Goal: Information Seeking & Learning: Learn about a topic

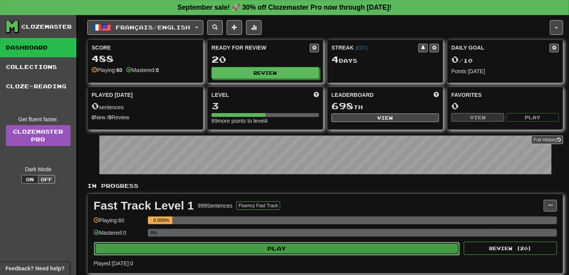
click at [387, 244] on button "Play" at bounding box center [277, 249] width 366 height 13
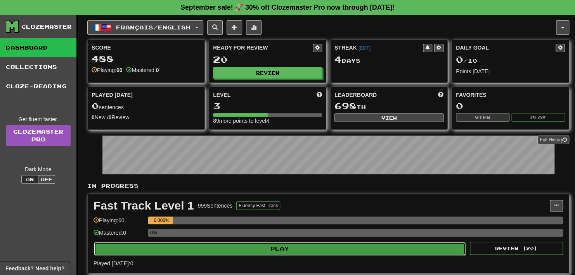
select select "**"
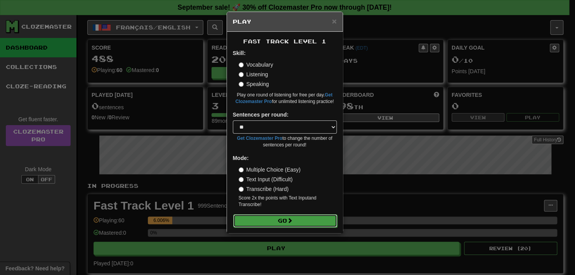
click at [320, 223] on button "Go" at bounding box center [285, 221] width 104 height 13
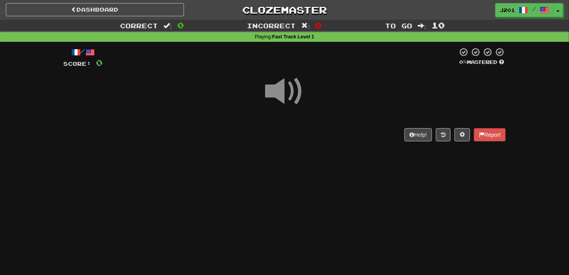
click at [298, 91] on span at bounding box center [284, 91] width 39 height 39
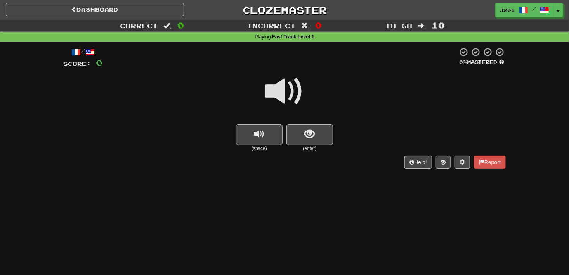
click at [289, 92] on span at bounding box center [284, 91] width 39 height 39
click at [293, 87] on span at bounding box center [284, 91] width 39 height 39
click at [301, 130] on button "show sentence" at bounding box center [309, 135] width 47 height 21
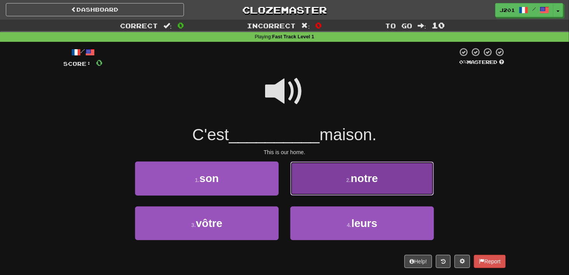
click at [317, 176] on button "2 . notre" at bounding box center [362, 179] width 144 height 34
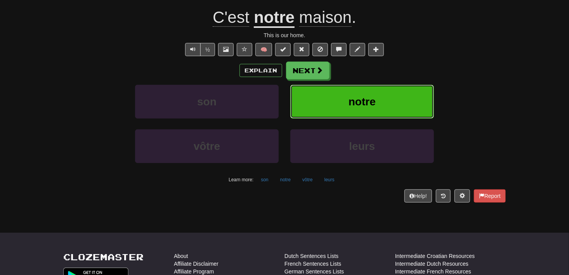
scroll to position [78, 0]
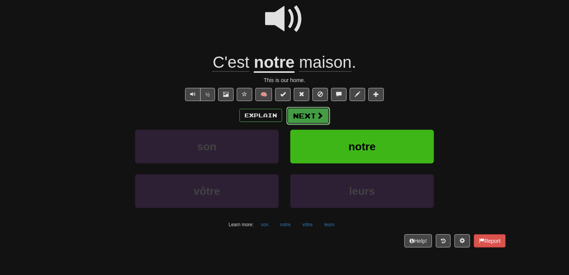
click at [324, 119] on button "Next" at bounding box center [307, 116] width 43 height 18
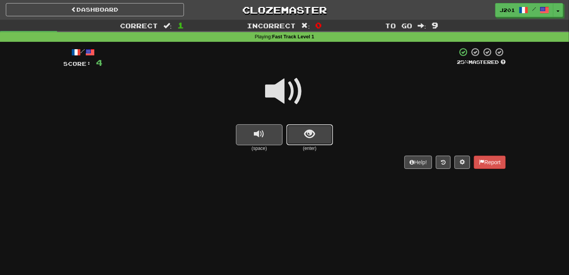
click at [298, 137] on button "show sentence" at bounding box center [309, 135] width 47 height 21
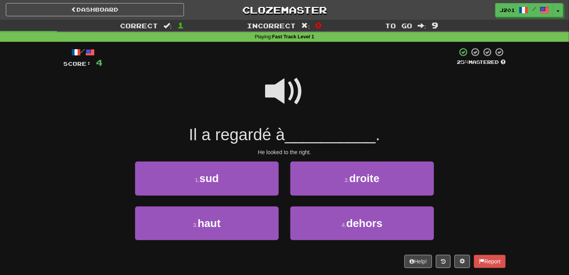
click at [293, 101] on span at bounding box center [284, 91] width 39 height 39
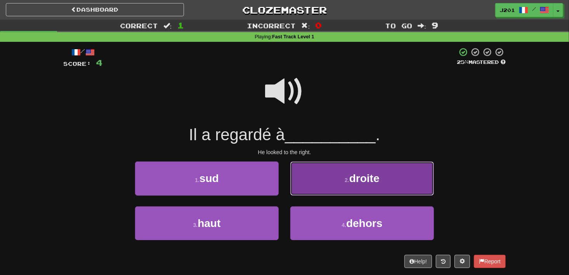
click at [329, 179] on button "2 . droite" at bounding box center [362, 179] width 144 height 34
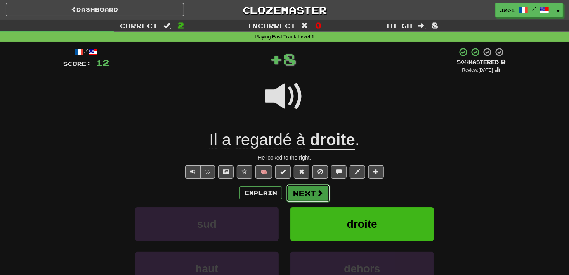
click at [317, 192] on span at bounding box center [319, 193] width 7 height 7
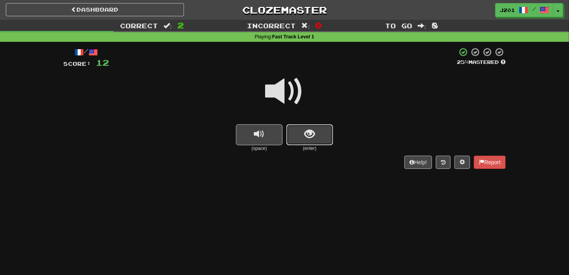
click at [320, 140] on button "show sentence" at bounding box center [309, 135] width 47 height 21
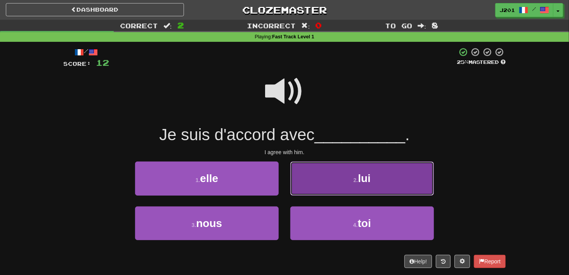
click at [315, 187] on button "2 . lui" at bounding box center [362, 179] width 144 height 34
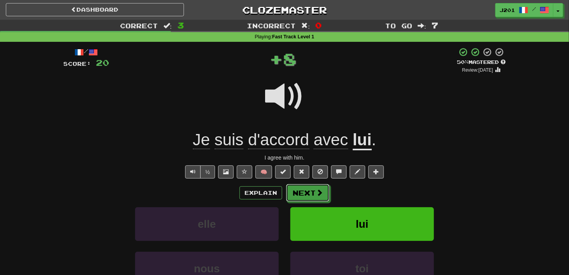
click at [324, 194] on button "Next" at bounding box center [307, 193] width 43 height 18
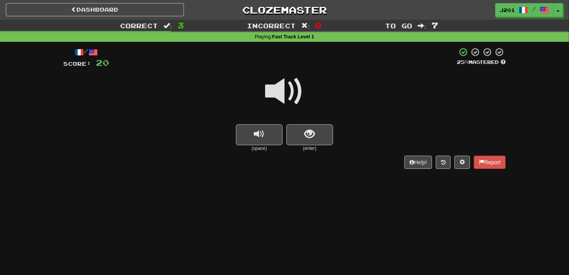
click at [278, 102] on span at bounding box center [284, 91] width 39 height 39
click at [305, 134] on span "show sentence" at bounding box center [310, 134] width 10 height 10
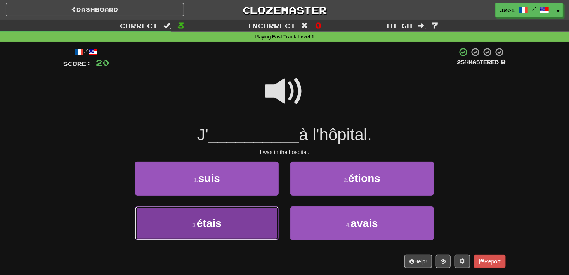
click at [273, 211] on button "3 . étais" at bounding box center [207, 224] width 144 height 34
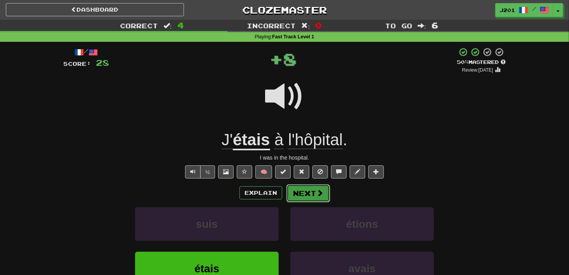
click at [303, 196] on button "Next" at bounding box center [307, 194] width 43 height 18
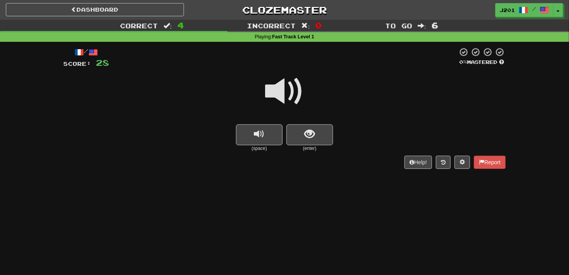
click at [269, 102] on span at bounding box center [284, 91] width 39 height 39
click at [309, 129] on span "show sentence" at bounding box center [310, 134] width 10 height 10
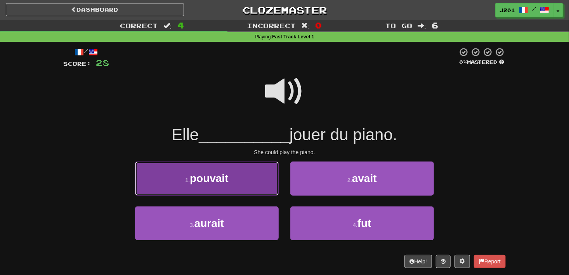
click at [269, 182] on button "1 . pouvait" at bounding box center [207, 179] width 144 height 34
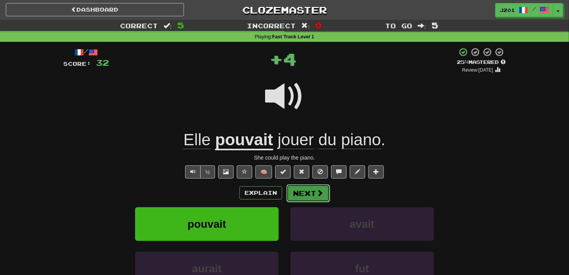
click at [303, 187] on button "Next" at bounding box center [307, 194] width 43 height 18
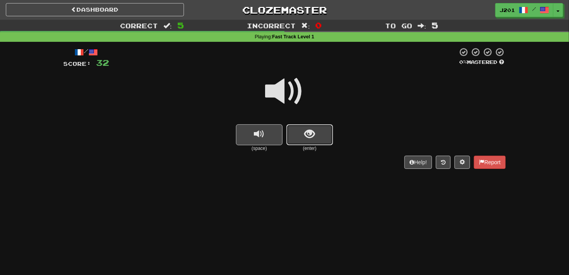
click at [322, 142] on button "show sentence" at bounding box center [309, 135] width 47 height 21
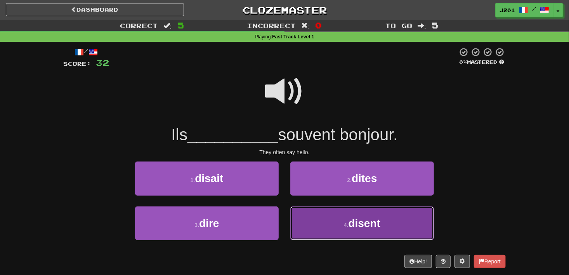
click at [306, 220] on button "4 . disent" at bounding box center [362, 224] width 144 height 34
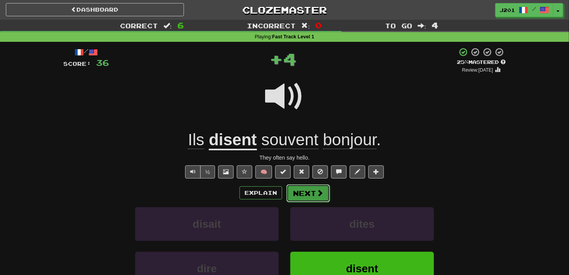
click at [305, 196] on button "Next" at bounding box center [307, 194] width 43 height 18
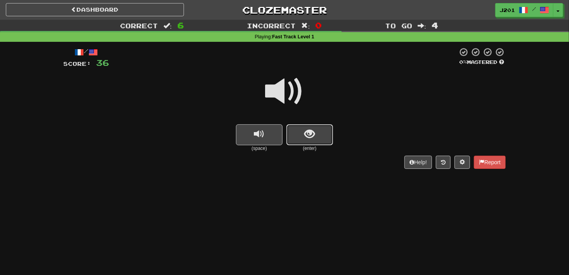
click at [320, 142] on button "show sentence" at bounding box center [309, 135] width 47 height 21
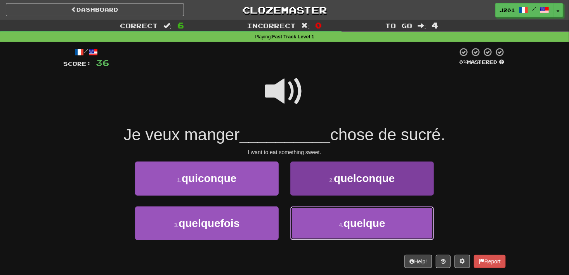
click at [336, 223] on button "4 . quelque" at bounding box center [362, 224] width 144 height 34
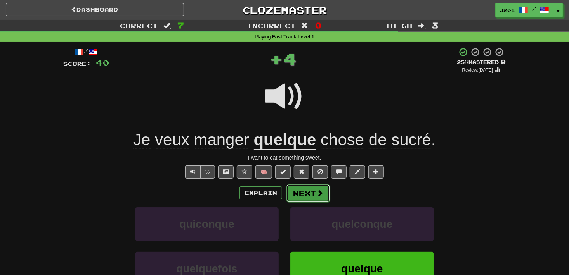
click at [322, 201] on button "Next" at bounding box center [307, 194] width 43 height 18
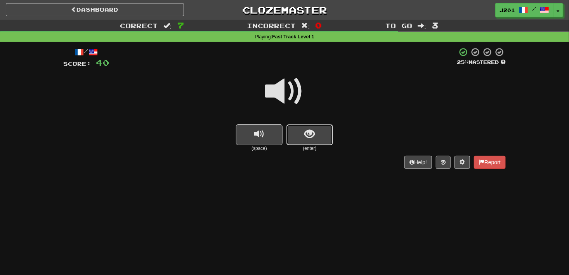
click at [312, 140] on button "show sentence" at bounding box center [309, 135] width 47 height 21
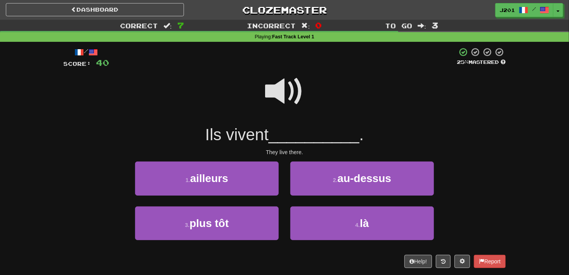
click at [288, 92] on span at bounding box center [284, 91] width 39 height 39
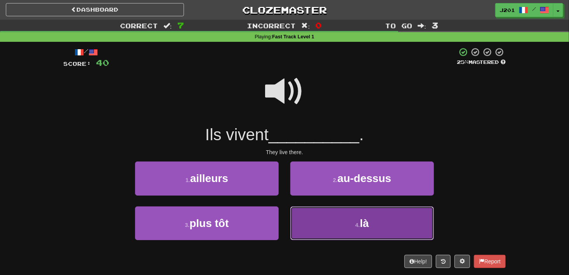
click at [326, 215] on button "4 . là" at bounding box center [362, 224] width 144 height 34
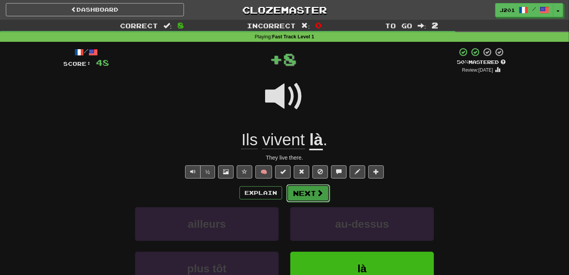
click at [325, 196] on button "Next" at bounding box center [307, 194] width 43 height 18
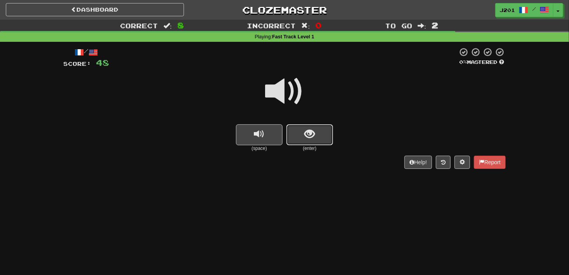
click at [320, 140] on button "show sentence" at bounding box center [309, 135] width 47 height 21
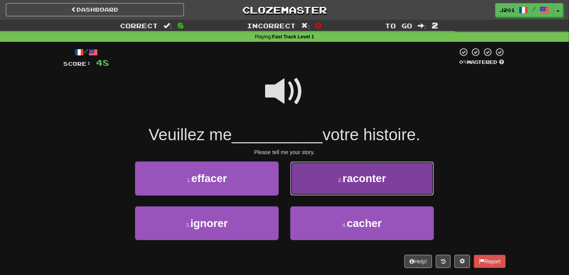
click at [330, 176] on button "2 . raconter" at bounding box center [362, 179] width 144 height 34
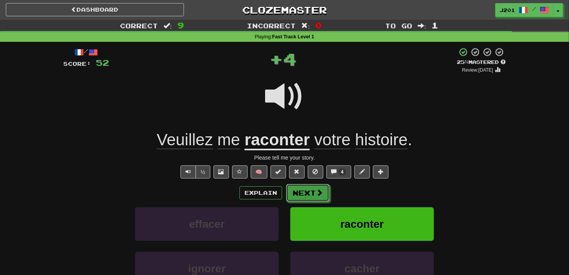
click at [318, 195] on span at bounding box center [319, 192] width 7 height 7
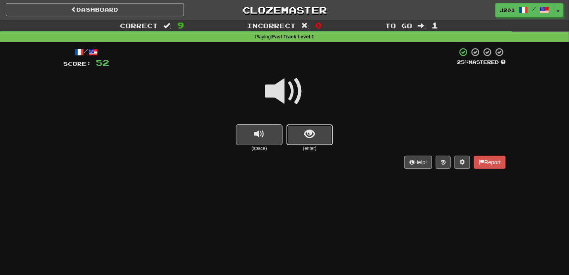
click at [312, 144] on button "show sentence" at bounding box center [309, 135] width 47 height 21
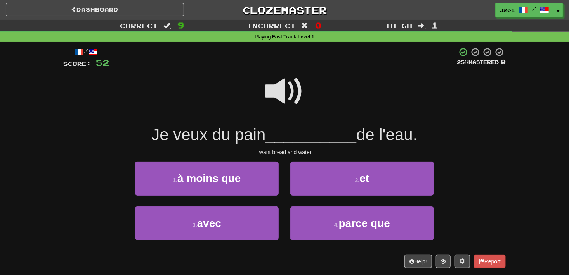
click at [298, 101] on span at bounding box center [284, 91] width 39 height 39
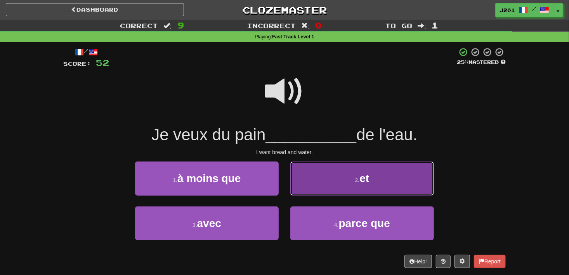
click at [314, 172] on button "2 . et" at bounding box center [362, 179] width 144 height 34
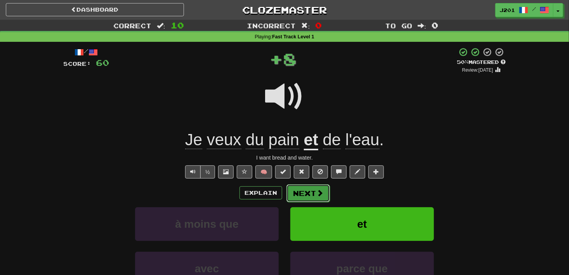
click at [319, 190] on span at bounding box center [319, 193] width 7 height 7
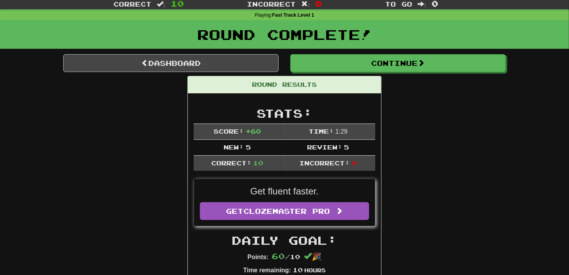
scroll to position [39, 0]
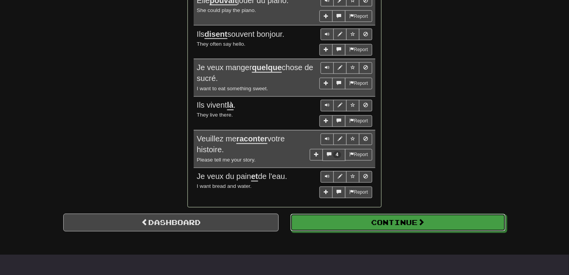
click at [332, 214] on button "Continue" at bounding box center [397, 223] width 215 height 18
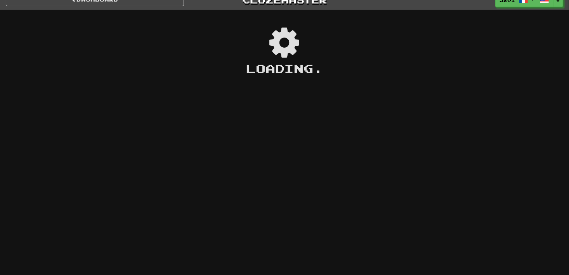
scroll to position [0, 0]
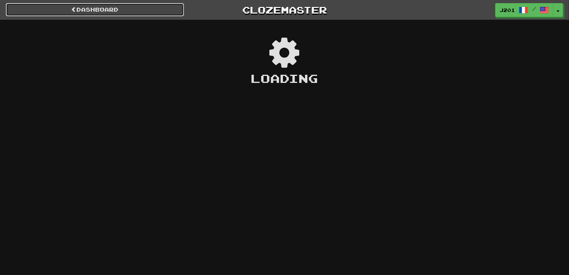
click at [145, 13] on link "Dashboard" at bounding box center [95, 9] width 178 height 13
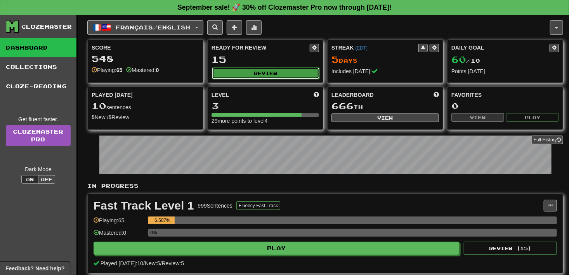
click at [278, 70] on button "Review" at bounding box center [265, 74] width 107 height 12
select select "**"
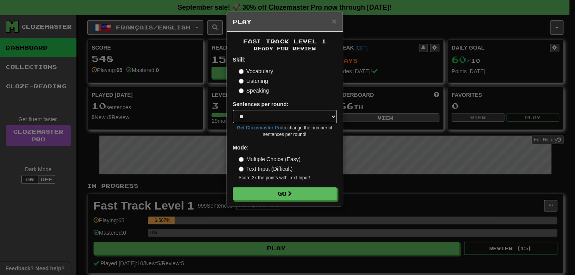
click at [243, 161] on label "Multiple Choice (Easy)" at bounding box center [270, 160] width 62 height 8
click at [241, 88] on label "Speaking" at bounding box center [254, 91] width 30 height 8
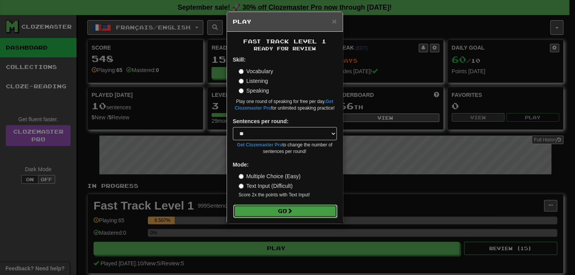
click at [272, 206] on button "Go" at bounding box center [285, 211] width 104 height 13
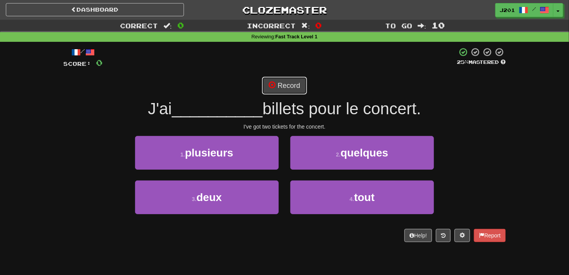
click at [293, 91] on button "Record" at bounding box center [284, 86] width 45 height 18
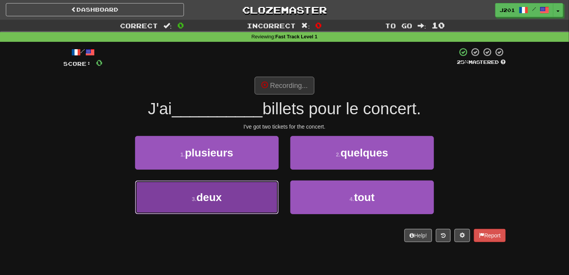
click at [234, 208] on button "3 . deux" at bounding box center [207, 198] width 144 height 34
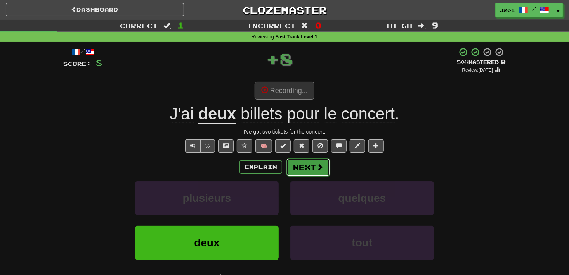
click at [311, 167] on button "Next" at bounding box center [307, 168] width 43 height 18
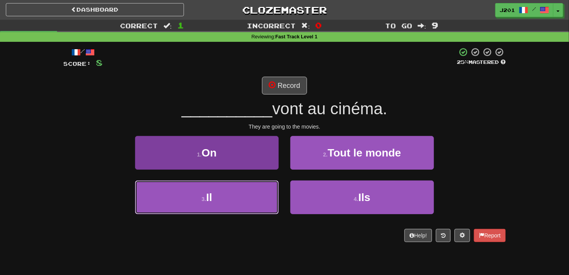
click at [267, 202] on button "3 . Il" at bounding box center [207, 198] width 144 height 34
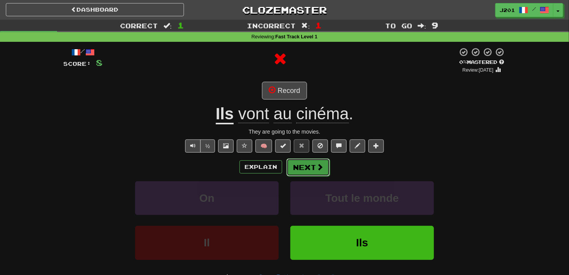
click at [308, 175] on button "Next" at bounding box center [307, 168] width 43 height 18
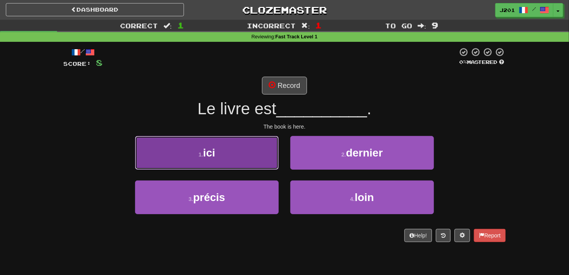
click at [265, 165] on button "1 . ici" at bounding box center [207, 153] width 144 height 34
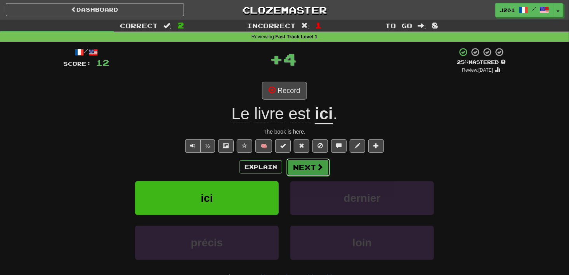
click at [304, 172] on button "Next" at bounding box center [307, 168] width 43 height 18
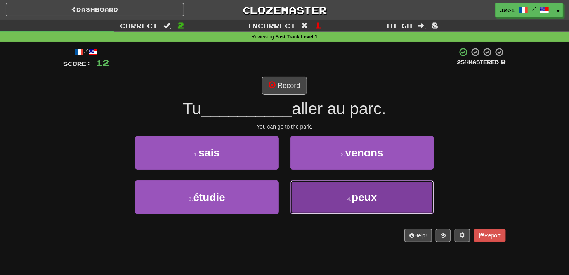
click at [317, 191] on button "4 . peux" at bounding box center [362, 198] width 144 height 34
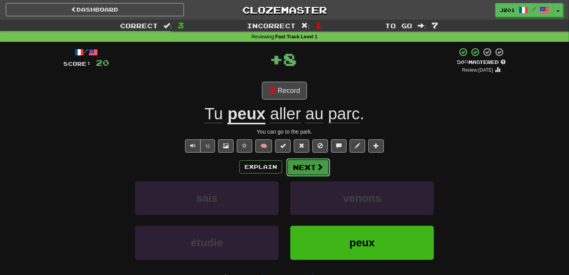
click at [309, 169] on button "Next" at bounding box center [307, 168] width 43 height 18
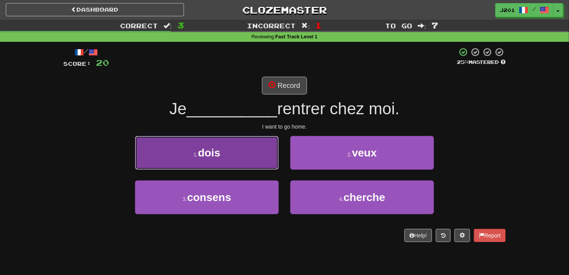
click at [247, 154] on button "1 . dois" at bounding box center [207, 153] width 144 height 34
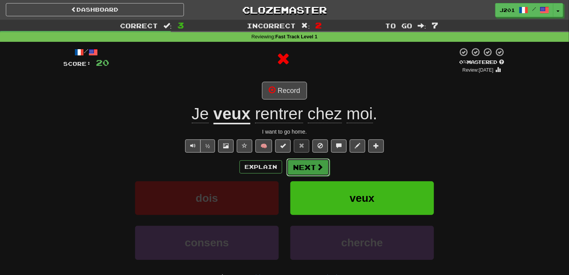
click at [303, 165] on button "Next" at bounding box center [307, 168] width 43 height 18
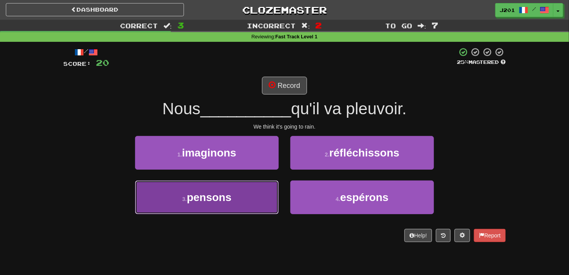
click at [264, 194] on button "3 . pensons" at bounding box center [207, 198] width 144 height 34
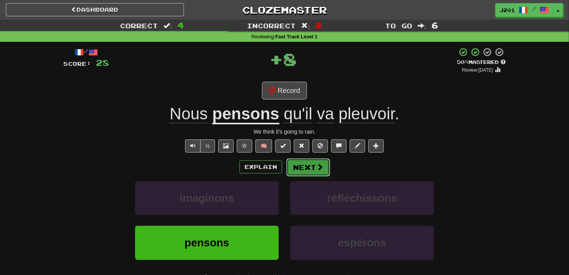
click at [310, 173] on button "Next" at bounding box center [307, 168] width 43 height 18
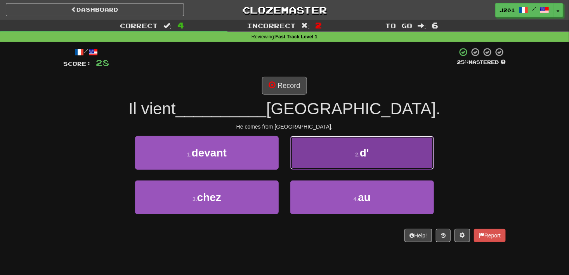
click at [310, 166] on button "2 . d'" at bounding box center [362, 153] width 144 height 34
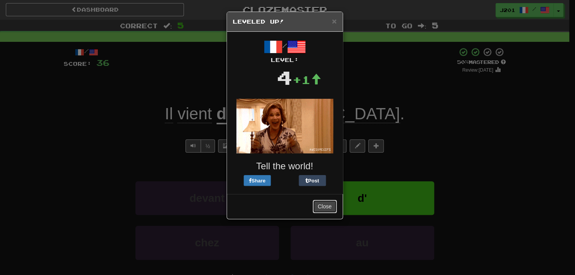
click at [324, 207] on button "Close" at bounding box center [325, 206] width 24 height 13
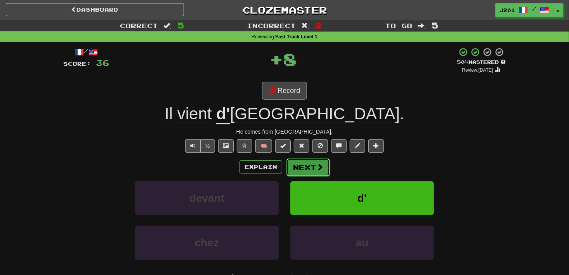
click at [313, 170] on button "Next" at bounding box center [307, 168] width 43 height 18
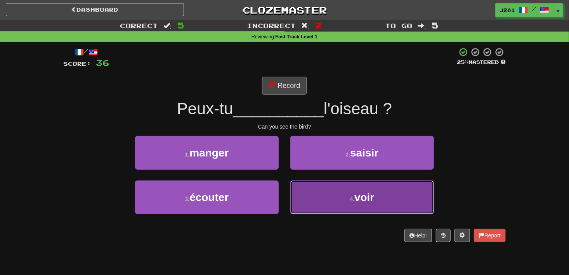
click at [306, 210] on button "4 . voir" at bounding box center [362, 198] width 144 height 34
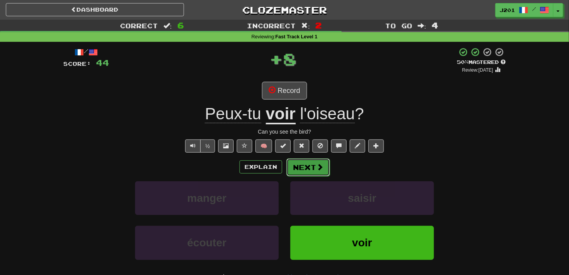
click at [309, 172] on button "Next" at bounding box center [307, 168] width 43 height 18
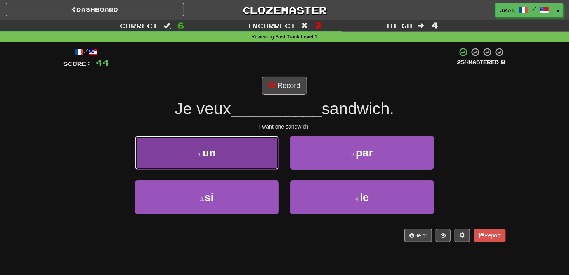
click at [256, 167] on button "1 . un" at bounding box center [207, 153] width 144 height 34
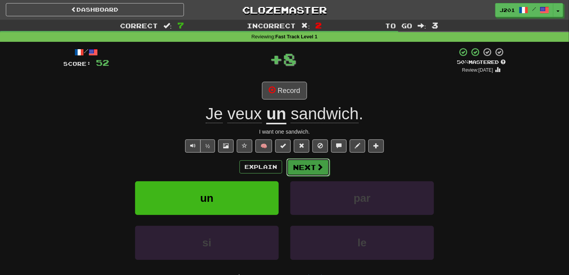
click at [308, 173] on button "Next" at bounding box center [307, 168] width 43 height 18
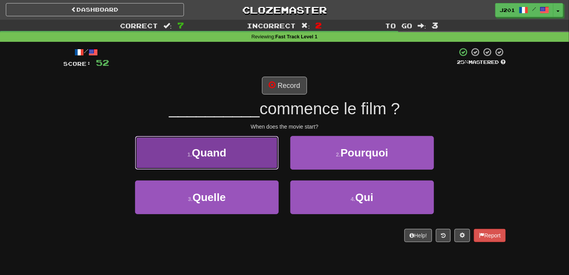
click at [265, 163] on button "1 . Quand" at bounding box center [207, 153] width 144 height 34
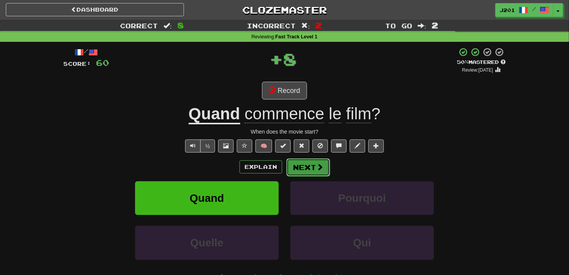
click at [306, 170] on button "Next" at bounding box center [307, 168] width 43 height 18
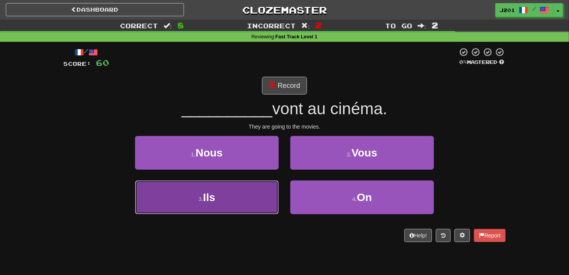
click at [261, 203] on button "3 . Ils" at bounding box center [207, 198] width 144 height 34
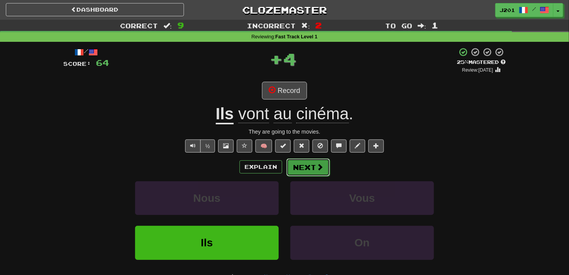
click at [308, 173] on button "Next" at bounding box center [307, 168] width 43 height 18
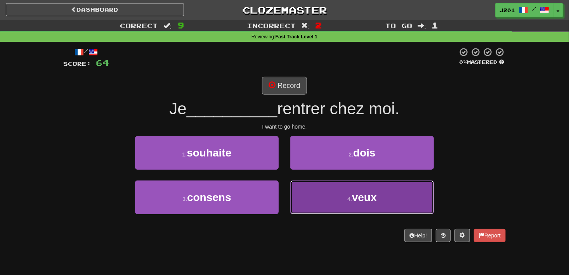
click at [317, 207] on button "4 . veux" at bounding box center [362, 198] width 144 height 34
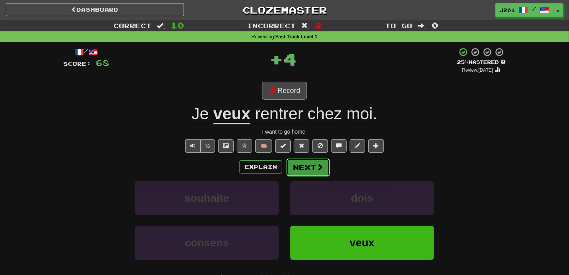
click at [313, 167] on button "Next" at bounding box center [307, 168] width 43 height 18
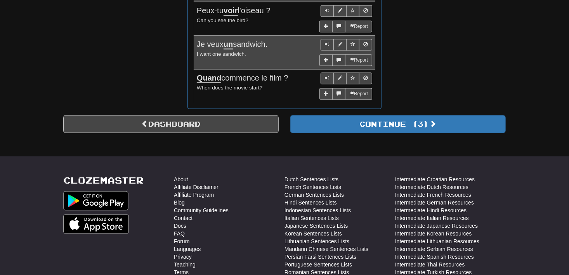
scroll to position [737, 0]
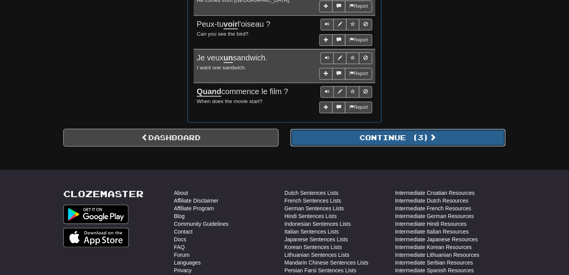
click at [326, 137] on button "Continue ( 3 )" at bounding box center [397, 138] width 215 height 18
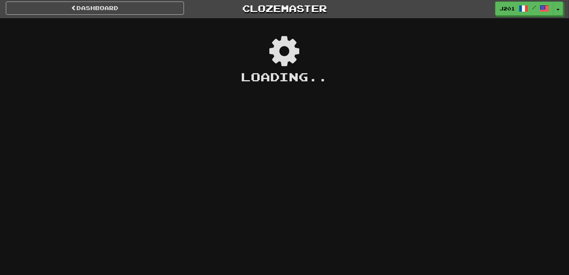
scroll to position [0, 0]
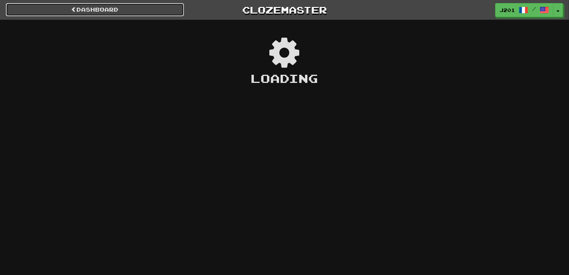
click at [168, 12] on link "Dashboard" at bounding box center [95, 9] width 178 height 13
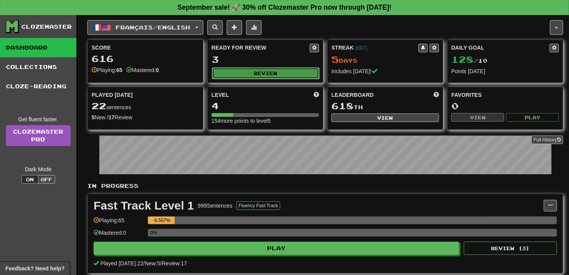
click at [275, 75] on button "Review" at bounding box center [265, 74] width 107 height 12
select select "**"
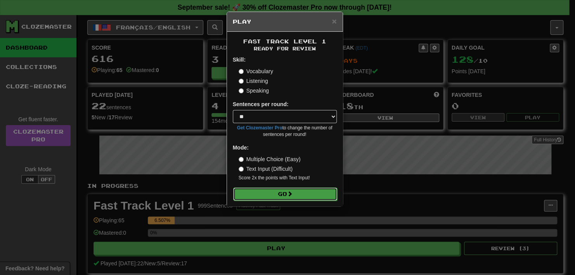
click at [301, 195] on button "Go" at bounding box center [285, 194] width 104 height 13
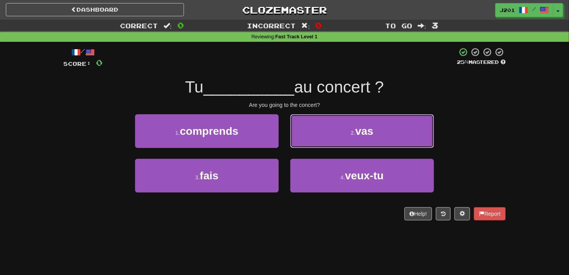
click at [315, 133] on button "2 . vas" at bounding box center [362, 131] width 144 height 34
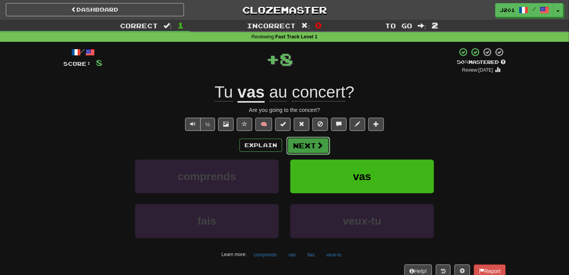
click at [317, 147] on span at bounding box center [319, 145] width 7 height 7
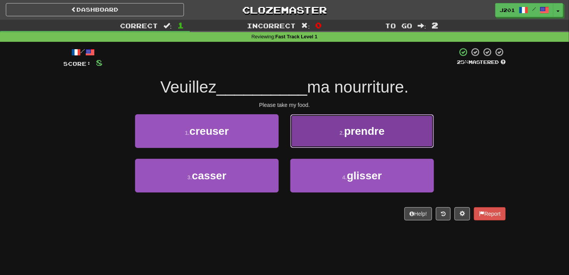
click at [317, 144] on button "2 . prendre" at bounding box center [362, 131] width 144 height 34
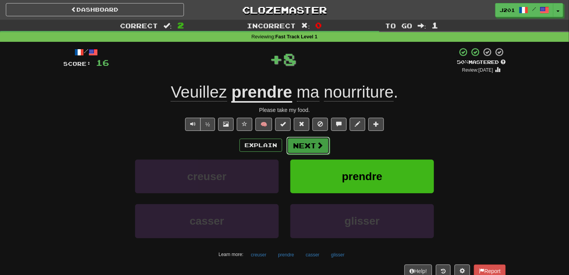
click at [317, 144] on span at bounding box center [319, 145] width 7 height 7
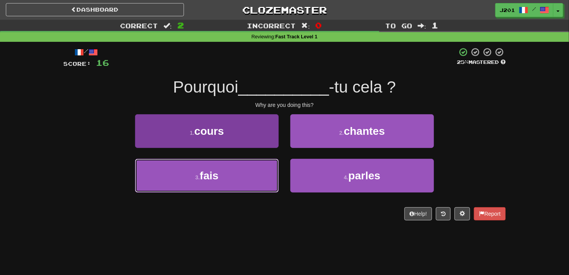
click at [230, 184] on button "3 . fais" at bounding box center [207, 176] width 144 height 34
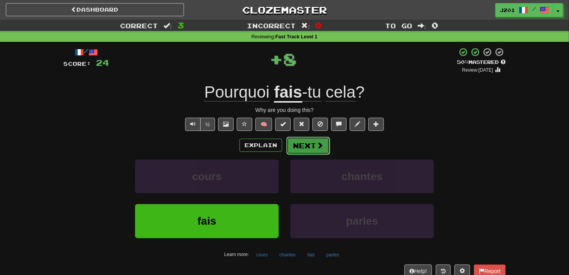
click at [311, 147] on button "Next" at bounding box center [307, 146] width 43 height 18
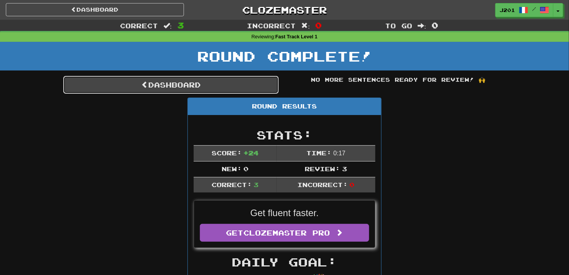
click at [223, 88] on link "Dashboard" at bounding box center [170, 85] width 215 height 18
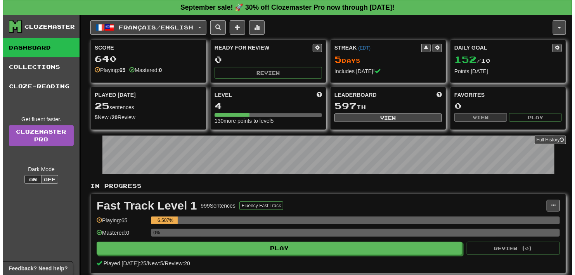
scroll to position [39, 0]
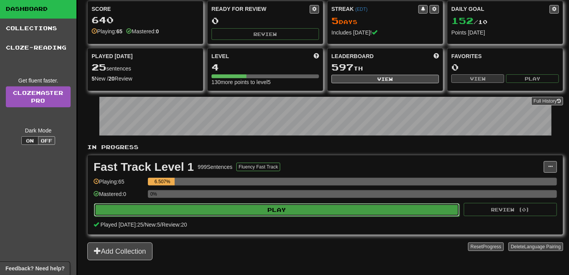
click at [258, 214] on button "Play" at bounding box center [277, 210] width 366 height 13
select select "**"
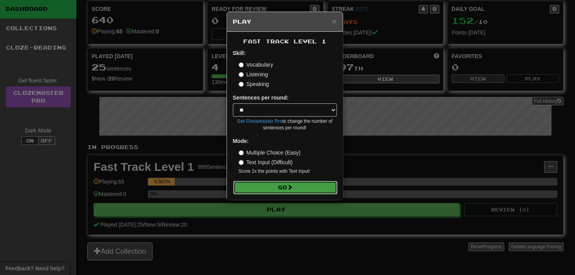
click at [263, 193] on button "Go" at bounding box center [285, 187] width 104 height 13
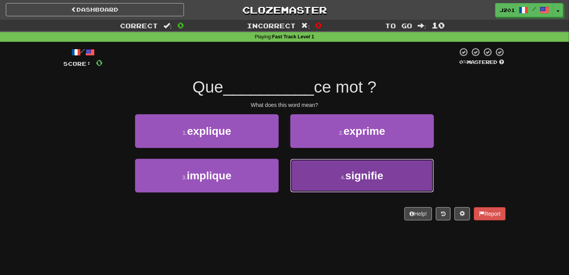
click at [292, 186] on button "4 . signifie" at bounding box center [362, 176] width 144 height 34
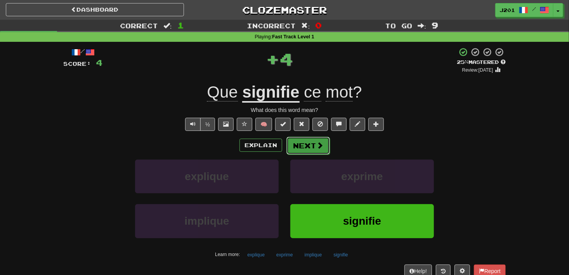
click at [300, 153] on button "Next" at bounding box center [307, 146] width 43 height 18
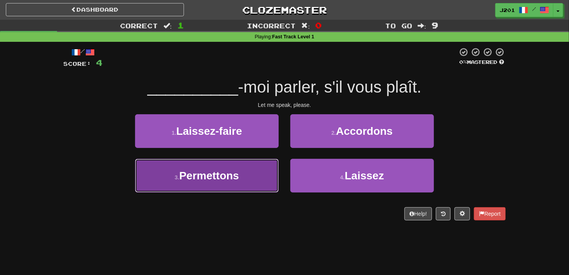
click at [249, 183] on button "3 . Permettons" at bounding box center [207, 176] width 144 height 34
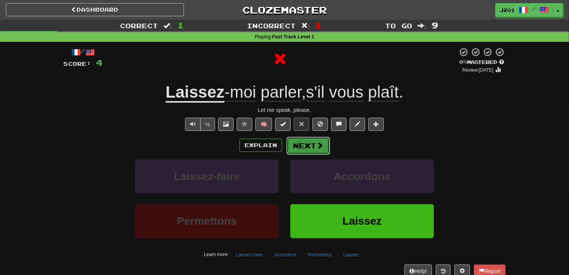
click at [312, 149] on button "Next" at bounding box center [307, 146] width 43 height 18
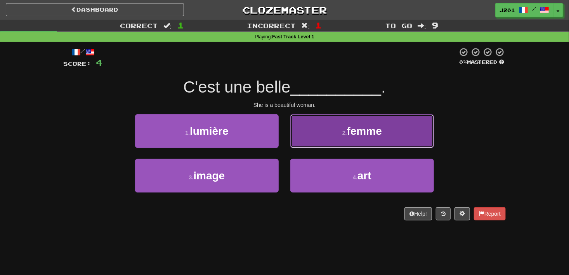
click at [312, 135] on button "2 . femme" at bounding box center [362, 131] width 144 height 34
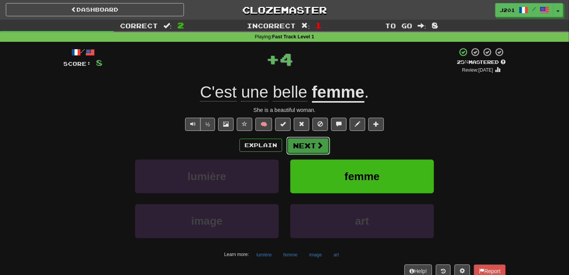
click at [312, 145] on button "Next" at bounding box center [307, 146] width 43 height 18
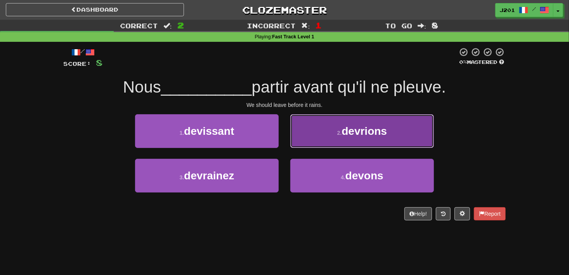
click at [327, 142] on button "2 . devrions" at bounding box center [362, 131] width 144 height 34
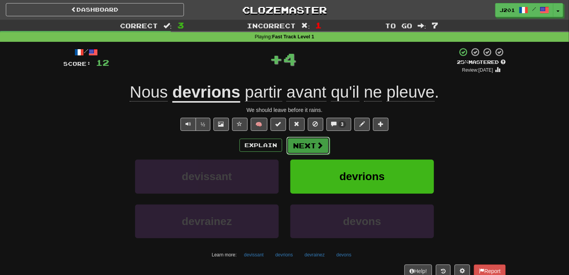
click at [320, 149] on span at bounding box center [319, 145] width 7 height 7
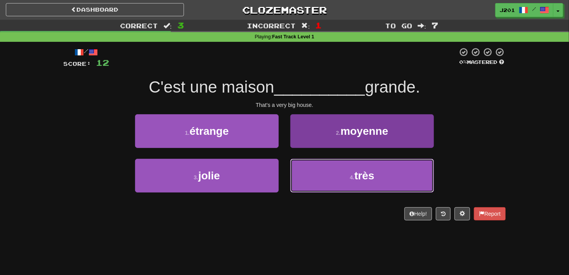
click at [329, 186] on button "4 . très" at bounding box center [362, 176] width 144 height 34
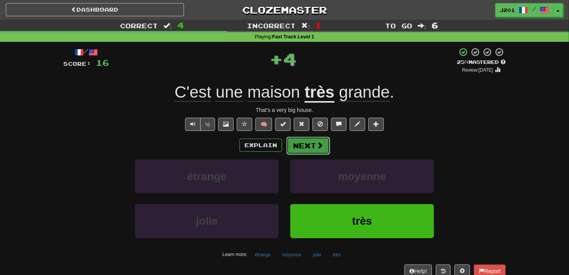
click at [321, 151] on button "Next" at bounding box center [307, 146] width 43 height 18
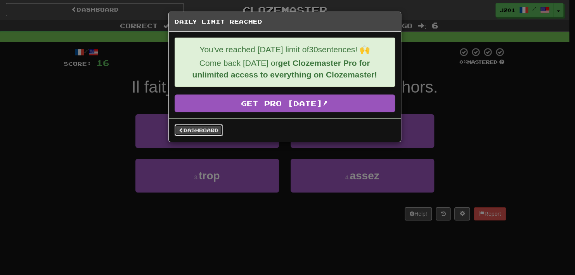
click at [207, 131] on link "Dashboard" at bounding box center [199, 131] width 48 height 12
